Goal: Task Accomplishment & Management: Use online tool/utility

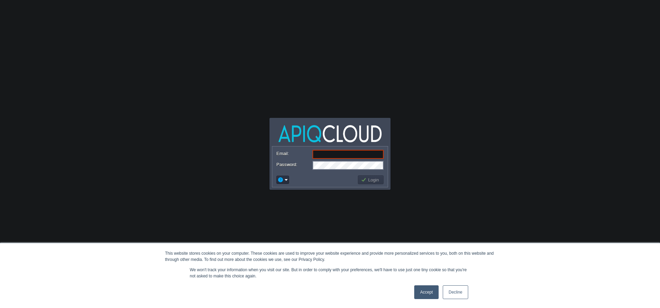
paste input "[EMAIL_ADDRESS][DOMAIN_NAME]"
type input "[EMAIL_ADDRESS][DOMAIN_NAME]"
click at [372, 179] on button "Login" at bounding box center [371, 180] width 20 height 6
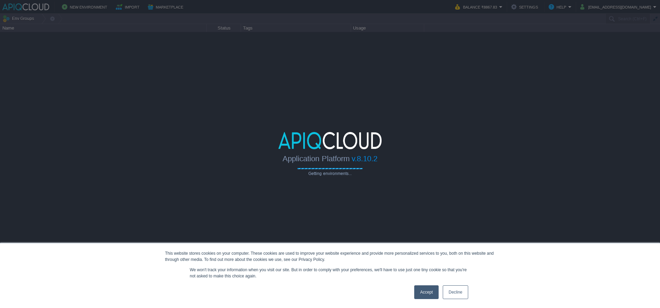
click at [433, 289] on link "Accept" at bounding box center [426, 292] width 24 height 14
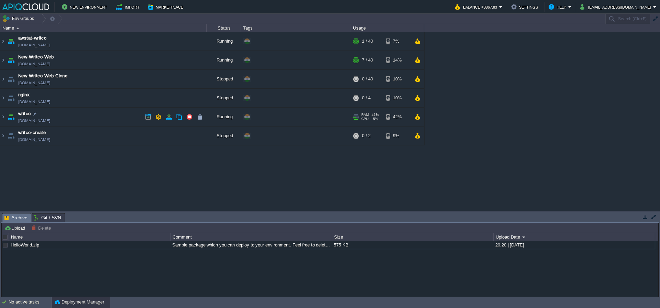
click at [25, 114] on span "writco" at bounding box center [24, 113] width 13 height 7
click at [15, 119] on img at bounding box center [11, 117] width 10 height 19
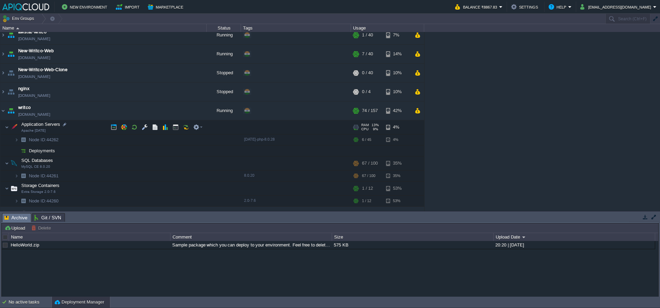
scroll to position [21, 0]
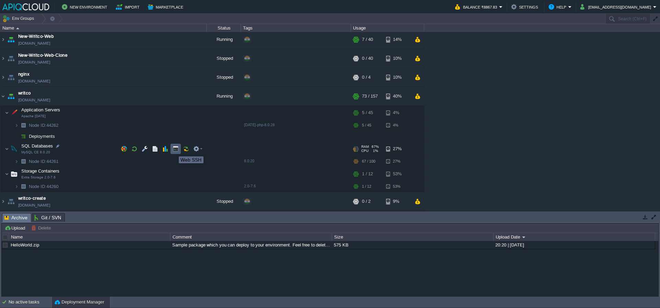
click at [174, 150] on button "button" at bounding box center [176, 149] width 6 height 6
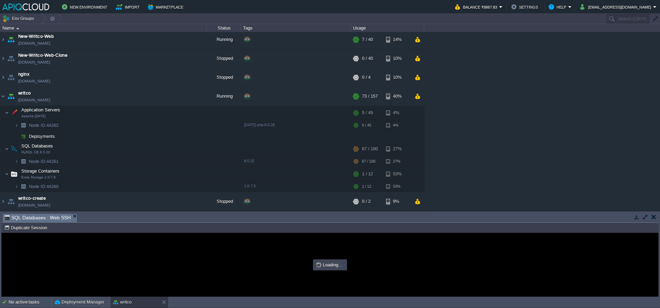
scroll to position [0, 0]
type input "#000000"
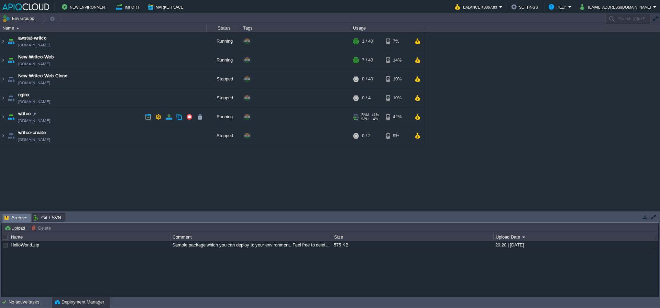
click at [22, 114] on span "writco" at bounding box center [24, 113] width 13 height 7
click at [16, 116] on td "writco env-3619793.cloudjiffy.net" at bounding box center [103, 117] width 206 height 19
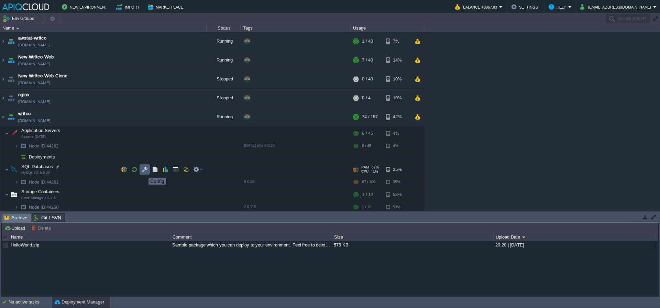
click at [145, 172] on button "button" at bounding box center [145, 169] width 6 height 6
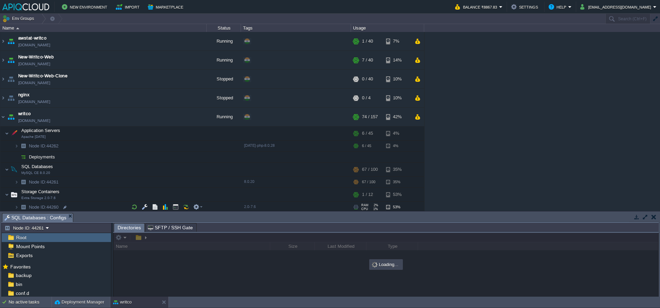
scroll to position [21, 0]
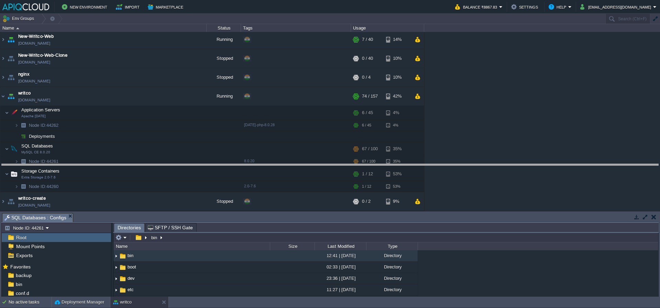
drag, startPoint x: 176, startPoint y: 216, endPoint x: 188, endPoint y: 167, distance: 50.5
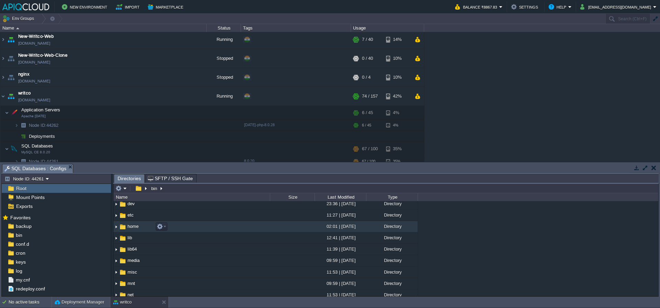
scroll to position [0, 0]
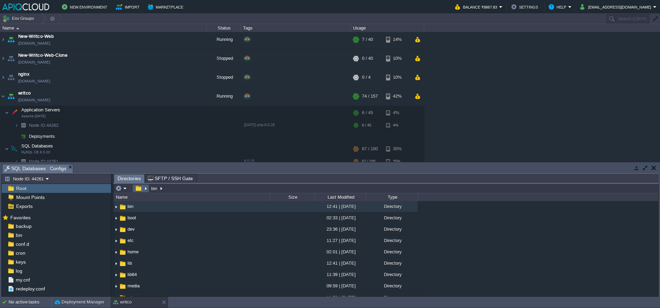
click at [138, 188] on button "button" at bounding box center [138, 188] width 10 height 6
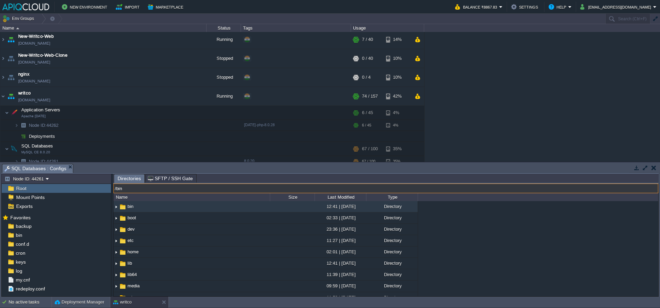
click at [169, 191] on input "/bin" at bounding box center [385, 189] width 545 height 10
type input "/lib/"
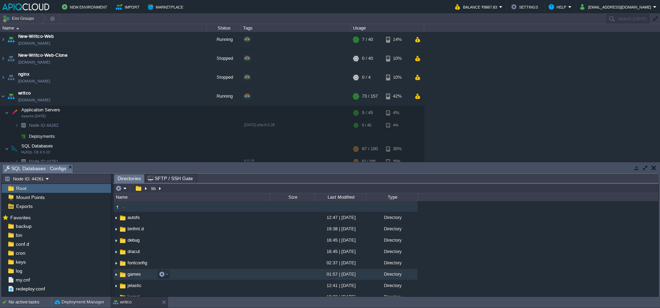
scroll to position [13, 0]
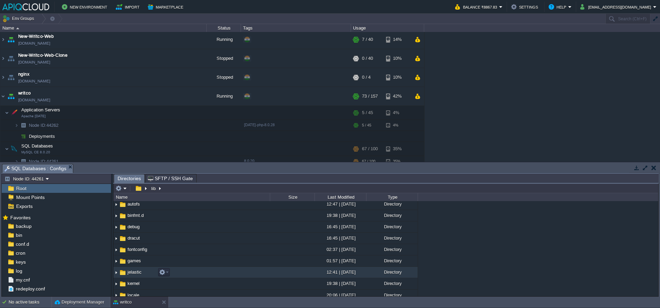
click at [137, 271] on span "jelastic" at bounding box center [134, 272] width 16 height 6
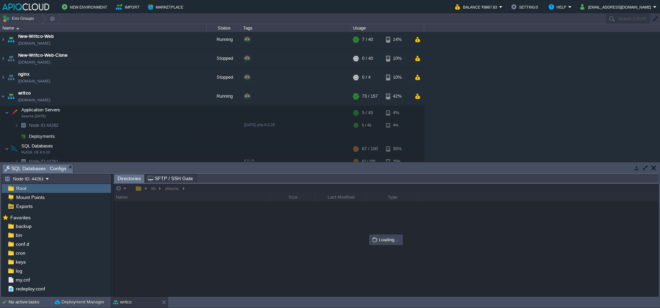
scroll to position [0, 0]
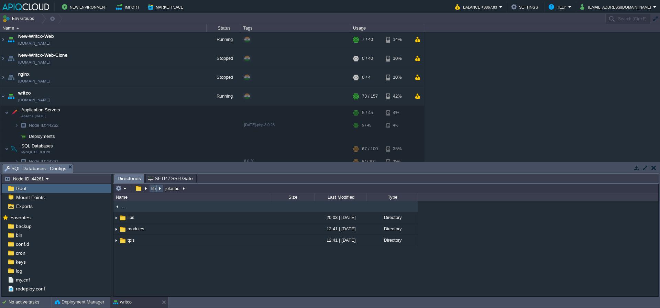
click at [154, 191] on button "lib" at bounding box center [153, 188] width 7 height 6
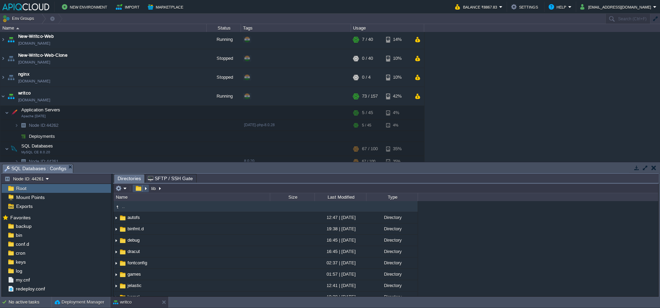
click at [138, 189] on button "button" at bounding box center [138, 188] width 10 height 6
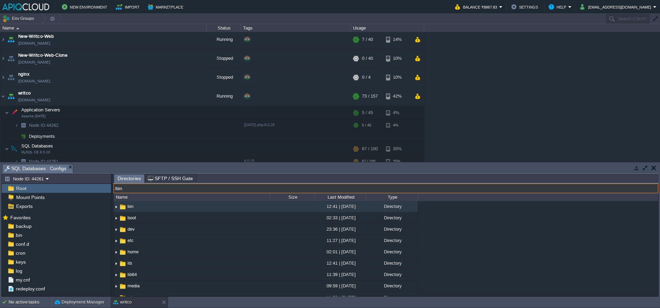
click at [181, 187] on input "/bin" at bounding box center [385, 189] width 545 height 10
type input "v"
type input "/var/lib/"
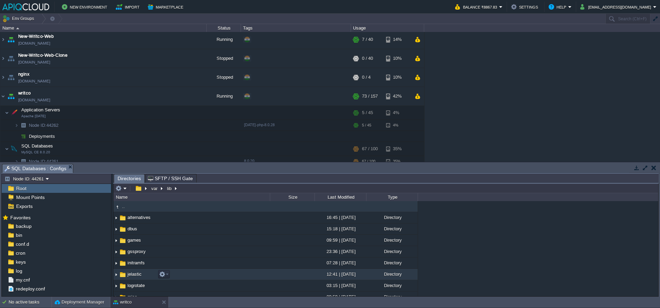
click at [133, 276] on span "jelastic" at bounding box center [134, 274] width 16 height 6
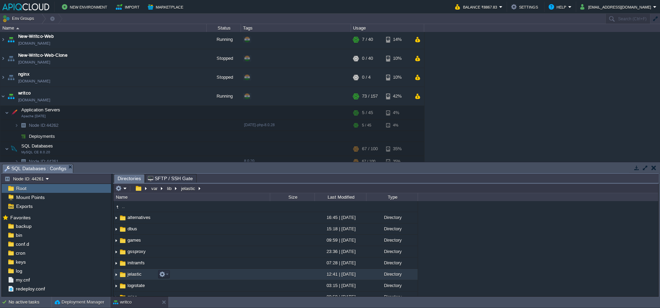
click at [133, 276] on span "jelastic" at bounding box center [134, 274] width 16 height 6
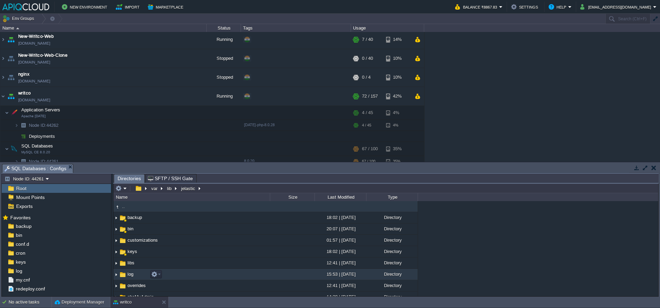
scroll to position [7, 0]
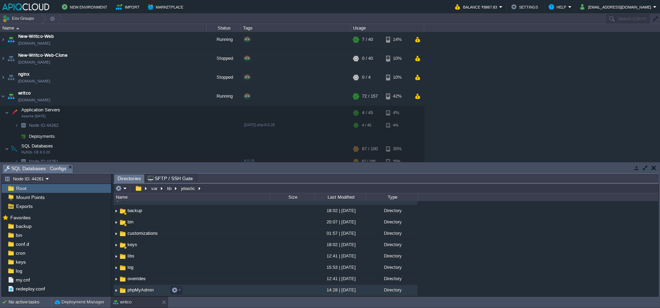
click at [140, 291] on span "phpMyAdmin" at bounding box center [140, 290] width 28 height 6
click at [141, 289] on span "phpMyAdmin" at bounding box center [140, 290] width 28 height 6
click at [137, 290] on span "phpMyAdmin" at bounding box center [140, 290] width 28 height 6
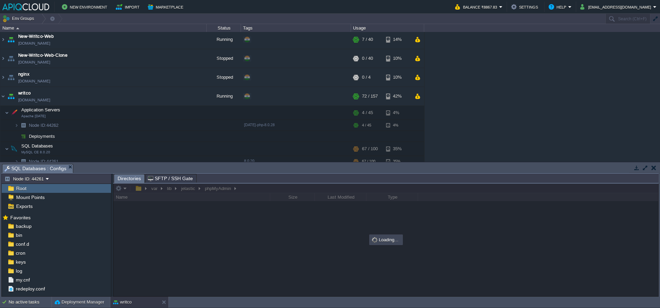
scroll to position [0, 0]
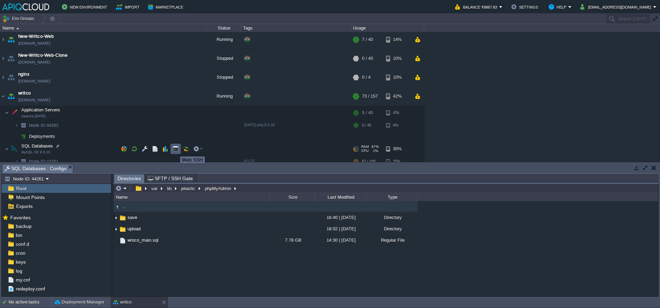
click at [175, 150] on button "button" at bounding box center [176, 149] width 6 height 6
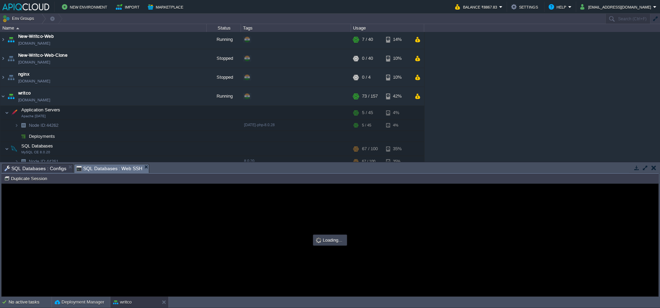
type input "#000000"
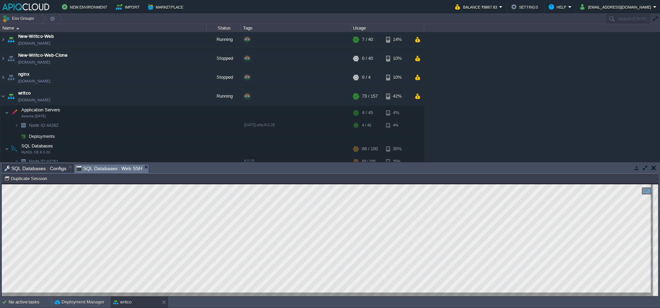
type textarea "jelastic"
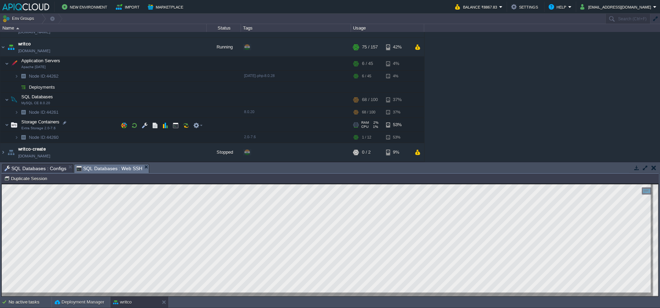
scroll to position [70, 0]
click at [144, 101] on button "button" at bounding box center [145, 100] width 6 height 6
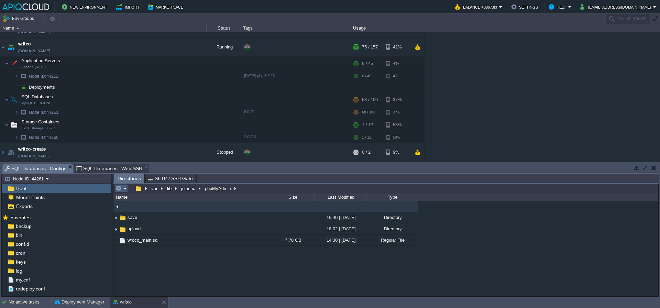
click at [124, 187] on em at bounding box center [120, 188] width 11 height 6
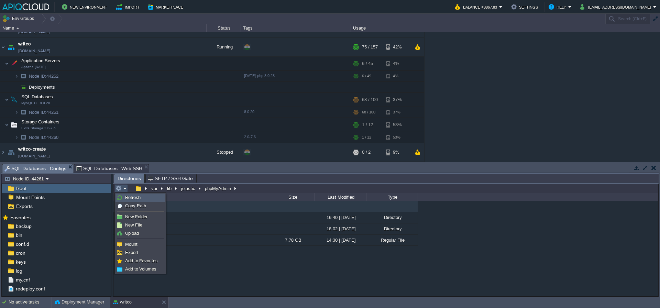
click at [127, 197] on span "Refresh" at bounding box center [132, 197] width 15 height 5
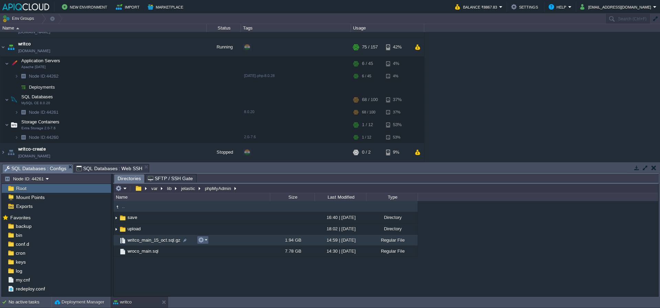
click at [204, 242] on em at bounding box center [202, 240] width 9 height 6
click at [225, 285] on span "Download" at bounding box center [217, 284] width 19 height 5
click at [200, 240] on button "button" at bounding box center [201, 240] width 6 height 6
click at [226, 284] on span "Download" at bounding box center [217, 284] width 19 height 5
